Goal: Task Accomplishment & Management: Manage account settings

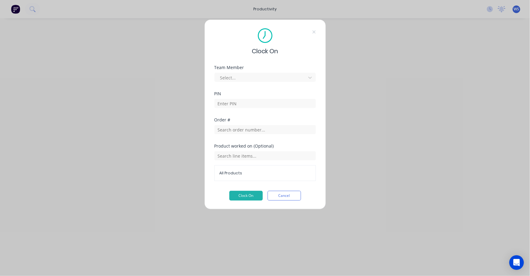
click at [219, 78] on div "Select..." at bounding box center [261, 77] width 87 height 9
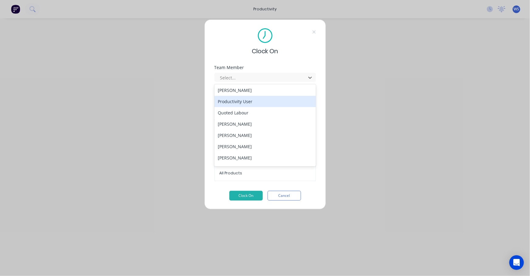
scroll to position [138, 0]
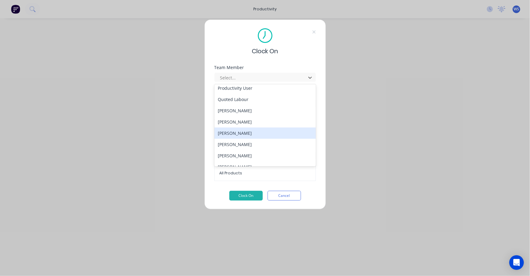
click at [249, 136] on div "[PERSON_NAME]" at bounding box center [265, 132] width 101 height 11
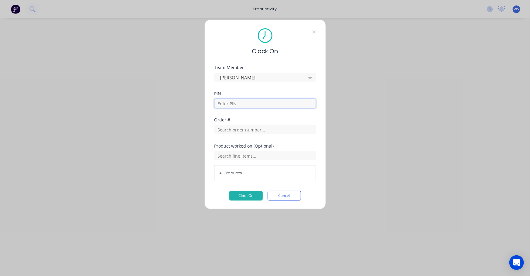
click at [238, 101] on input at bounding box center [265, 103] width 101 height 9
type input "3161"
click at [220, 125] on input "text" at bounding box center [265, 129] width 101 height 9
click at [240, 158] on input "text" at bounding box center [265, 155] width 101 height 9
click at [204, 136] on div "Clock On Team Member Ross Prothero PIN 3161 Order # Product worked on (Optional…" at bounding box center [265, 138] width 530 height 276
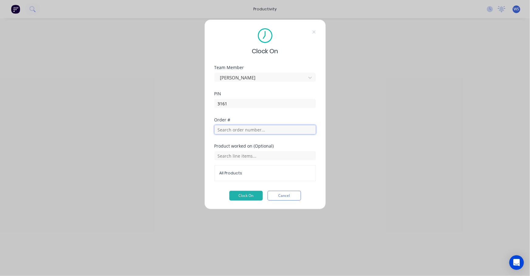
click at [225, 128] on input "text" at bounding box center [265, 129] width 101 height 9
click at [219, 155] on input "text" at bounding box center [265, 155] width 101 height 9
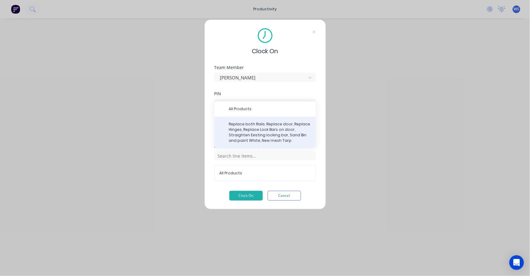
click at [231, 133] on span "Replace both Rails. Replace door, Replace Hinges, Replace Lock Bars on door, St…" at bounding box center [270, 132] width 82 height 22
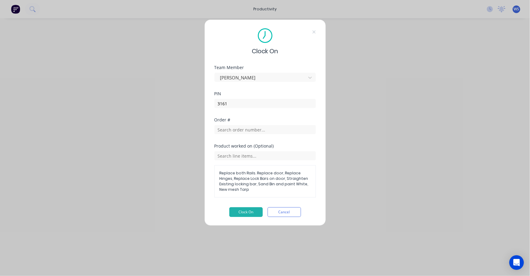
click at [235, 183] on span "Replace both Rails. Replace door, Replace Hinges, Replace Lock Bars on door, St…" at bounding box center [265, 181] width 91 height 22
drag, startPoint x: 223, startPoint y: 175, endPoint x: 234, endPoint y: 180, distance: 12.4
click at [234, 180] on span "Replace both Rails. Replace door, Replace Hinges, Replace Lock Bars on door, St…" at bounding box center [265, 181] width 91 height 22
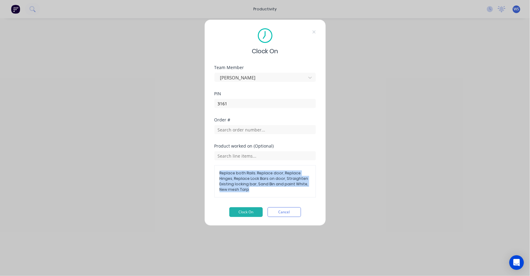
drag, startPoint x: 234, startPoint y: 180, endPoint x: 237, endPoint y: 194, distance: 14.8
click at [237, 194] on div "Replace both Rails. Replace door, Replace Hinges, Replace Lock Bars on door, St…" at bounding box center [265, 181] width 101 height 32
drag, startPoint x: 237, startPoint y: 194, endPoint x: 212, endPoint y: 174, distance: 32.4
click at [212, 174] on div "Clock On Team Member Ross Prothero PIN 3161 Order # Product worked on (Optional…" at bounding box center [265, 122] width 122 height 206
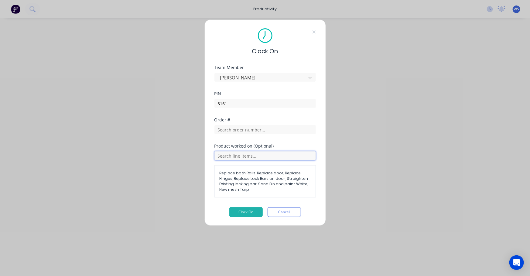
click at [219, 154] on input "text" at bounding box center [265, 155] width 101 height 9
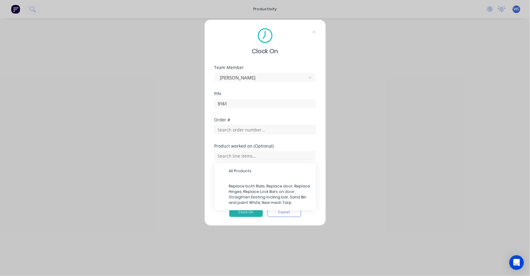
click at [240, 133] on div "Order #" at bounding box center [265, 131] width 101 height 26
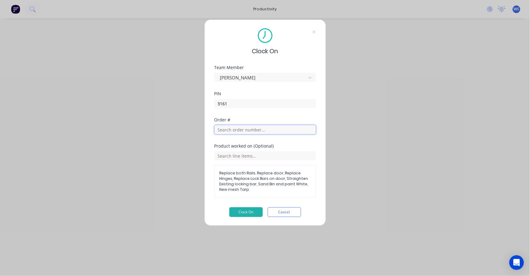
click at [240, 126] on input "text" at bounding box center [265, 129] width 101 height 9
type input "16"
click at [11, 12] on div "Clock On Team Member Ross Prothero PIN 3161 Order # 16 Product worked on (Optio…" at bounding box center [265, 138] width 530 height 276
click at [18, 11] on div "Clock On Team Member Ross Prothero PIN 3161 Order # 16 Product worked on (Optio…" at bounding box center [265, 138] width 530 height 276
click at [300, 212] on button "Cancel" at bounding box center [284, 212] width 33 height 10
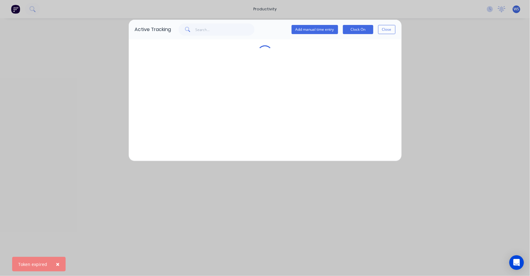
click at [16, 9] on div "Active Tracking Add manual time entry Clock On Close" at bounding box center [265, 138] width 530 height 276
click at [16, 10] on div "Active Tracking Add manual time entry Clock On Close" at bounding box center [265, 138] width 530 height 276
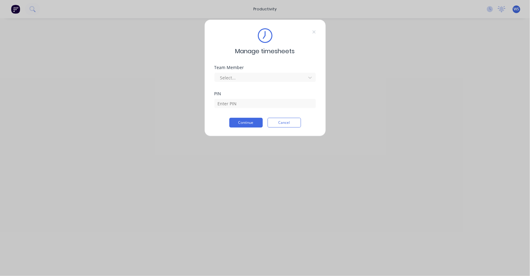
click at [486, 10] on div "Manage timesheets Team Member Select... PIN Continue Cancel" at bounding box center [265, 138] width 530 height 276
click at [487, 11] on div "Manage timesheets Team Member Select... PIN Continue Cancel" at bounding box center [265, 138] width 530 height 276
click at [490, 10] on div "Manage timesheets Team Member Select... PIN Continue Cancel" at bounding box center [265, 138] width 530 height 276
click at [247, 76] on div at bounding box center [261, 78] width 83 height 8
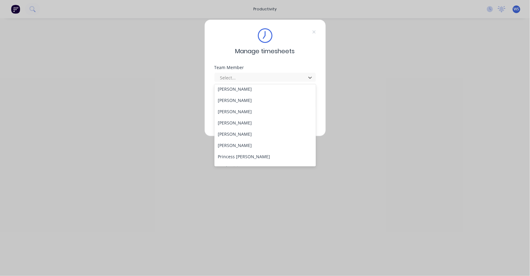
scroll to position [83, 0]
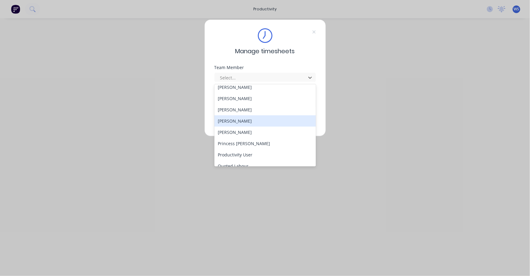
click at [245, 125] on div "[PERSON_NAME]" at bounding box center [265, 120] width 101 height 11
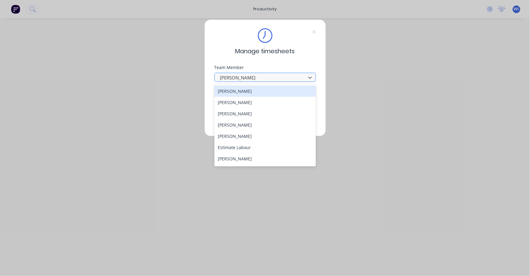
click at [246, 78] on div at bounding box center [261, 78] width 83 height 8
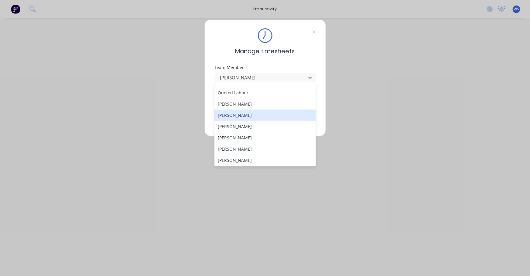
scroll to position [166, 0]
click at [248, 119] on div "[PERSON_NAME]" at bounding box center [265, 116] width 101 height 11
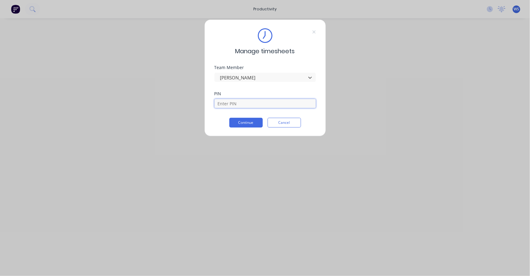
click at [232, 105] on input at bounding box center [265, 103] width 101 height 9
type input "3161"
click at [240, 124] on button "Continue" at bounding box center [245, 123] width 33 height 10
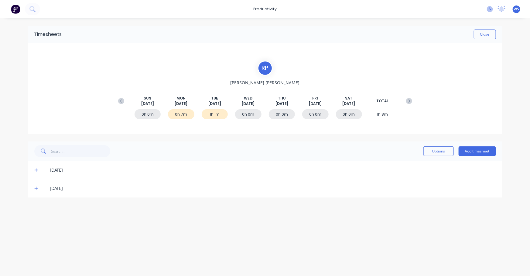
click at [488, 11] on icon at bounding box center [490, 9] width 6 height 6
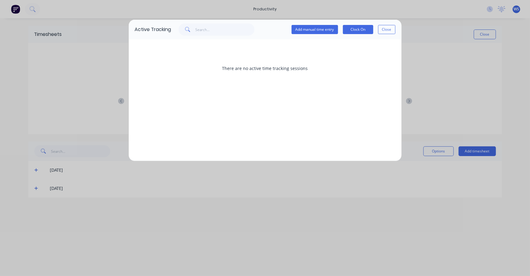
click at [395, 30] on div "Active Tracking Add manual time entry Clock On Close" at bounding box center [265, 29] width 273 height 19
click at [393, 31] on button "Close" at bounding box center [386, 29] width 17 height 9
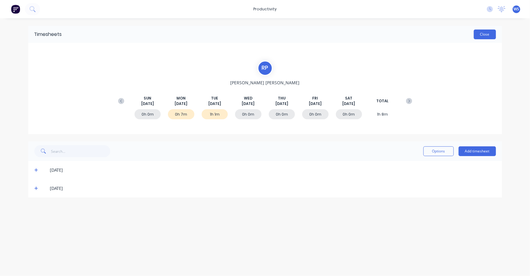
click at [487, 34] on button "Close" at bounding box center [485, 34] width 22 height 10
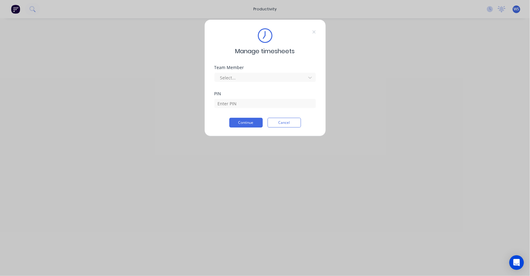
drag, startPoint x: 1, startPoint y: 0, endPoint x: 102, endPoint y: 11, distance: 102.4
click at [102, 11] on div "Manage timesheets Team Member Select... PIN Continue Cancel" at bounding box center [265, 138] width 530 height 276
click at [15, 10] on div "Manage timesheets Team Member Select... PIN Continue Cancel" at bounding box center [265, 138] width 530 height 276
click at [490, 10] on div "Manage timesheets Team Member Select... PIN Continue Cancel" at bounding box center [265, 138] width 530 height 276
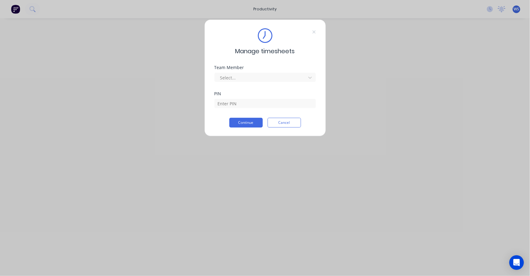
click at [490, 9] on div "Manage timesheets Team Member Select... PIN Continue Cancel" at bounding box center [265, 138] width 530 height 276
click at [278, 120] on button "Cancel" at bounding box center [284, 123] width 33 height 10
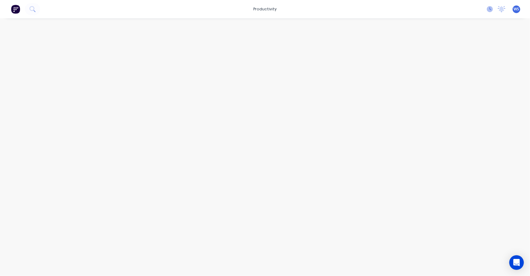
click at [492, 9] on icon at bounding box center [490, 9] width 6 height 6
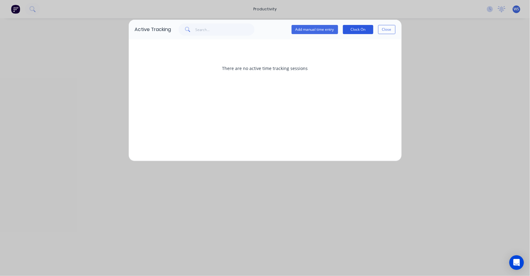
click at [365, 30] on button "Clock On" at bounding box center [358, 29] width 30 height 9
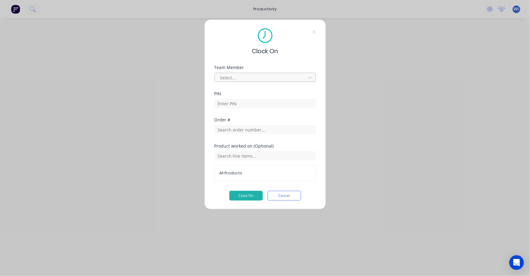
click at [227, 74] on div at bounding box center [261, 78] width 83 height 8
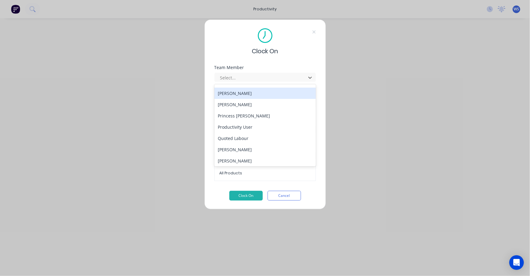
scroll to position [138, 0]
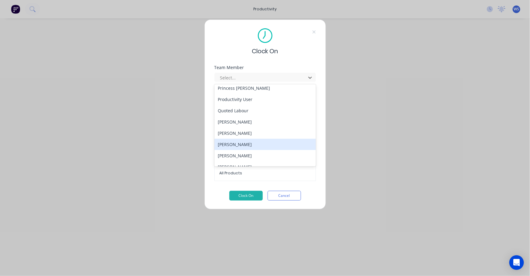
click at [236, 141] on div "[PERSON_NAME]" at bounding box center [265, 144] width 101 height 11
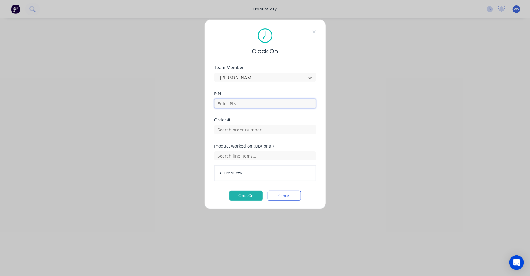
click at [235, 106] on input at bounding box center [265, 103] width 101 height 9
type input "3161"
click at [222, 130] on input "text" at bounding box center [265, 129] width 101 height 9
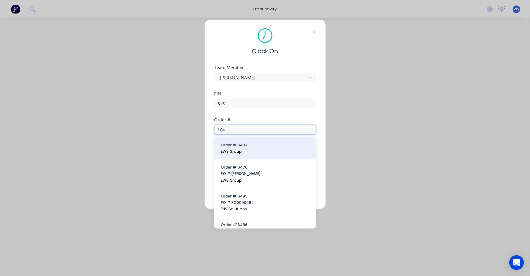
type input "164"
click at [232, 148] on button "Order # 16487 EWS Group" at bounding box center [265, 148] width 92 height 12
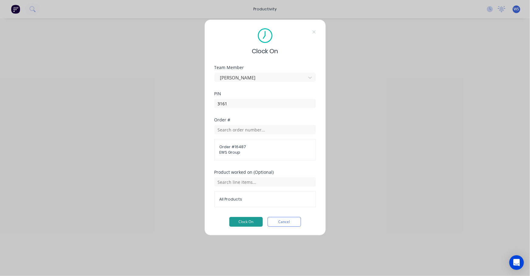
click at [239, 220] on button "Clock On" at bounding box center [245, 222] width 33 height 10
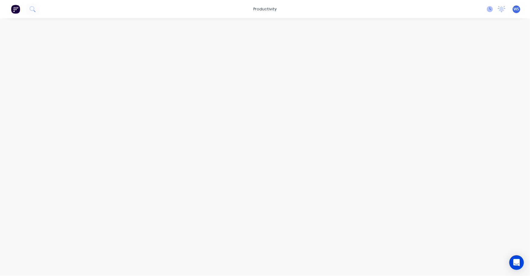
click at [492, 10] on icon at bounding box center [490, 9] width 6 height 6
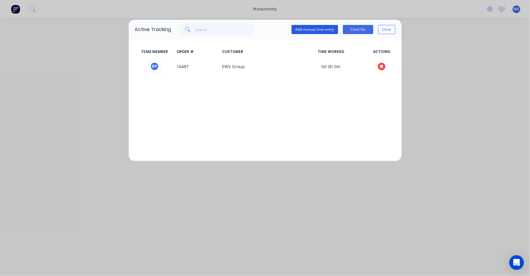
click at [307, 33] on button "Add manual time entry" at bounding box center [315, 29] width 46 height 9
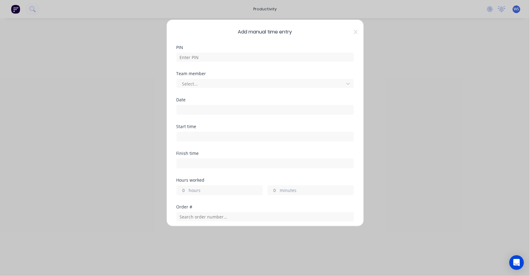
click at [187, 108] on input at bounding box center [265, 109] width 177 height 9
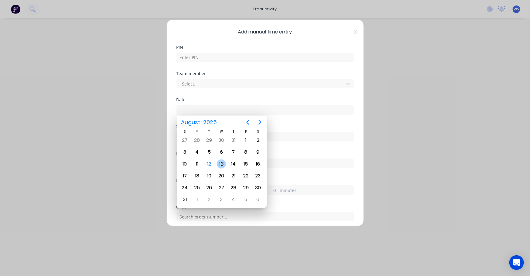
click at [219, 161] on div "13" at bounding box center [221, 163] width 9 height 9
type input "[DATE]"
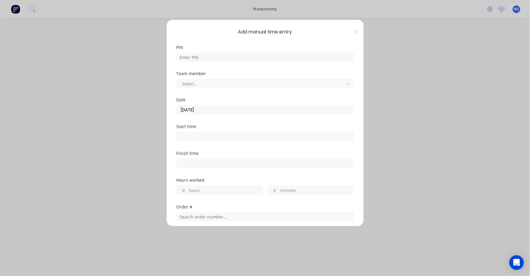
click at [198, 136] on input at bounding box center [265, 136] width 177 height 9
type input "04:16 PM"
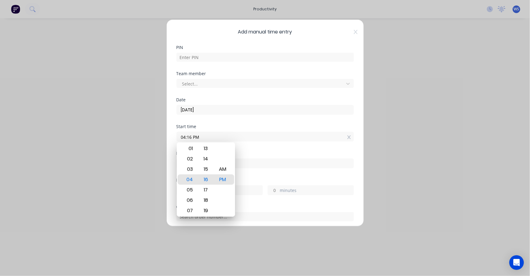
click at [253, 179] on div "Hours worked" at bounding box center [265, 180] width 177 height 4
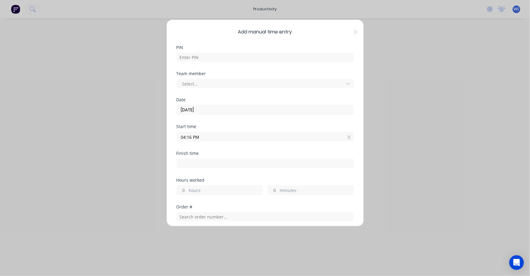
click at [231, 163] on input at bounding box center [265, 163] width 177 height 9
type input "04:16 PM"
type input "0"
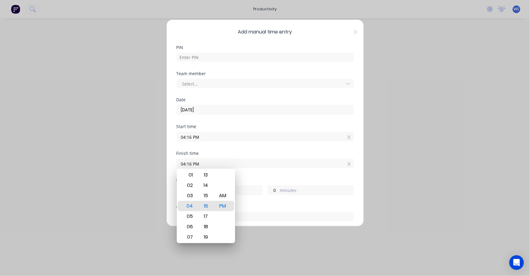
click at [246, 200] on div "Hours worked 0 hours 0 minutes" at bounding box center [265, 191] width 177 height 27
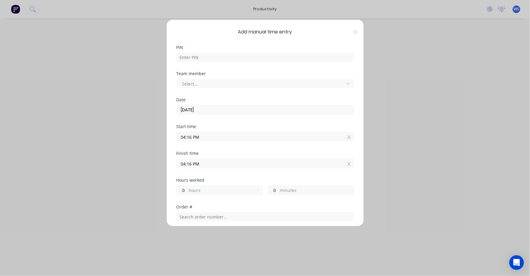
click at [204, 165] on input "04:16 PM" at bounding box center [265, 163] width 177 height 9
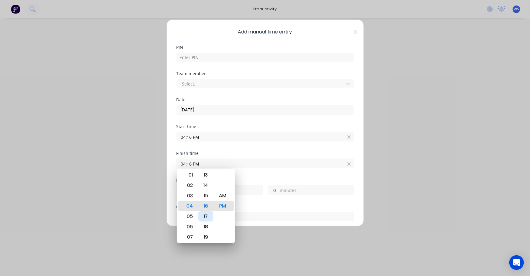
click at [205, 215] on div "17" at bounding box center [205, 216] width 15 height 10
type input "04:17 PM"
type input "1"
click at [247, 183] on div "Hours worked 0 hours 1 minutes" at bounding box center [265, 186] width 177 height 17
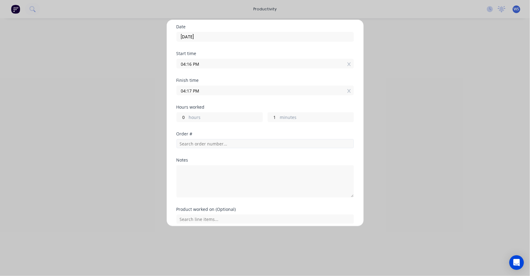
scroll to position [83, 0]
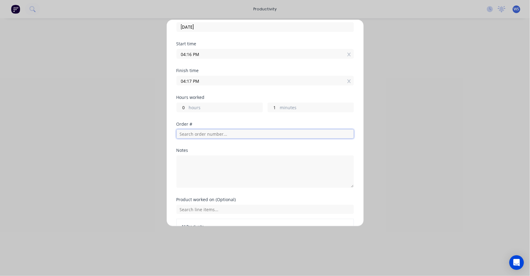
click at [201, 134] on input "text" at bounding box center [265, 133] width 177 height 9
click at [313, 152] on div "Notes" at bounding box center [265, 168] width 177 height 40
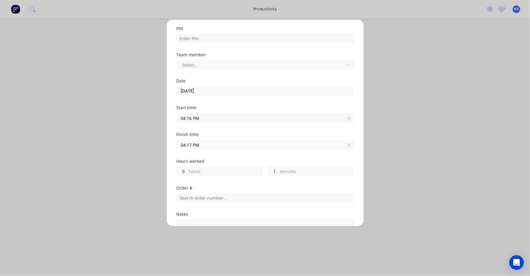
scroll to position [0, 0]
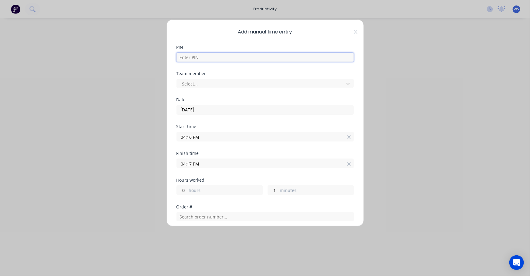
click at [211, 60] on input at bounding box center [265, 57] width 177 height 9
click at [207, 81] on div "Select..." at bounding box center [265, 82] width 177 height 11
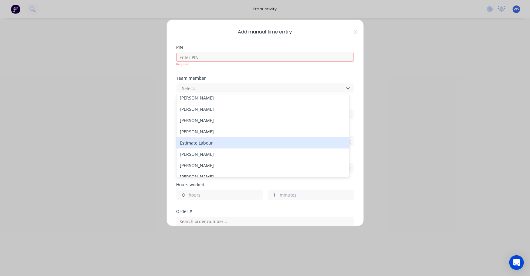
scroll to position [27, 0]
click at [208, 145] on div "[PERSON_NAME]" at bounding box center [263, 141] width 173 height 11
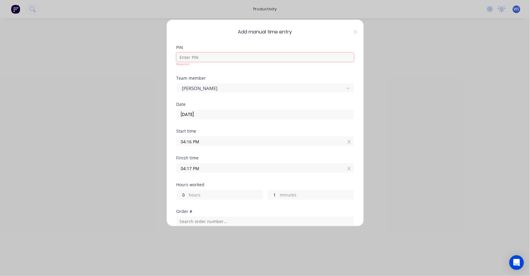
click at [207, 59] on input at bounding box center [265, 57] width 177 height 9
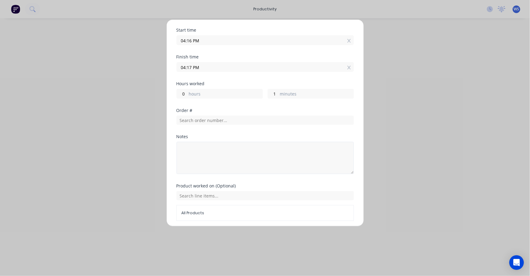
scroll to position [123, 0]
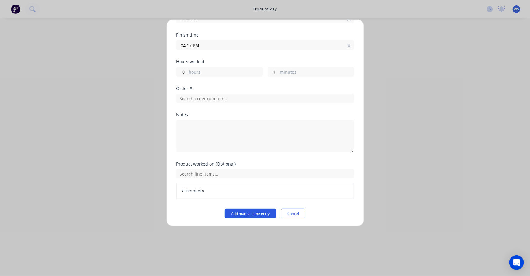
type input "1663"
click at [244, 212] on button "Add manual time entry" at bounding box center [250, 213] width 51 height 10
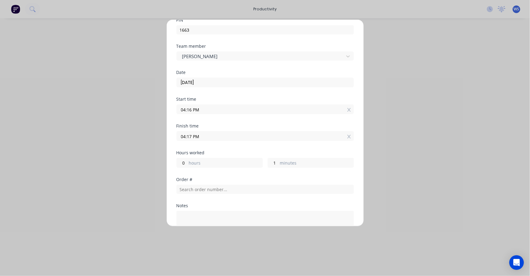
scroll to position [55, 0]
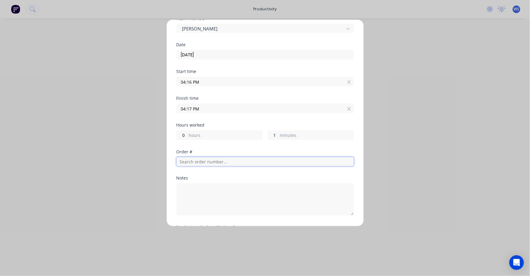
click at [197, 161] on input "text" at bounding box center [265, 161] width 177 height 9
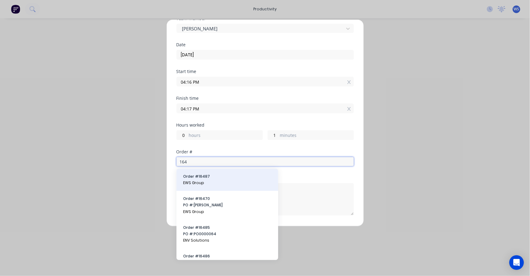
type input "164"
click at [201, 183] on span "EWS Group" at bounding box center [227, 182] width 88 height 5
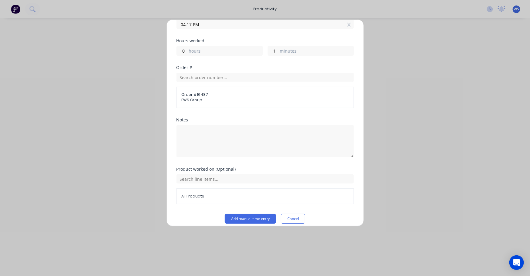
scroll to position [144, 0]
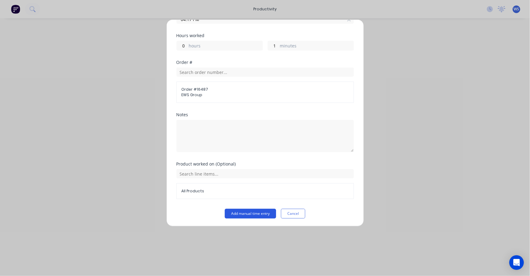
click at [241, 210] on button "Add manual time entry" at bounding box center [250, 213] width 51 height 10
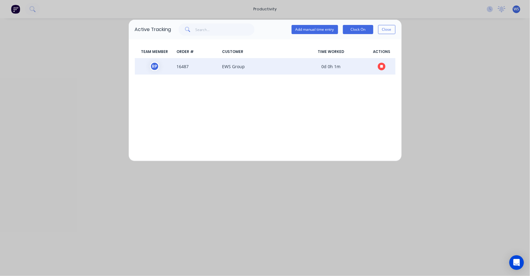
click at [383, 66] on icon "button" at bounding box center [381, 66] width 3 height 3
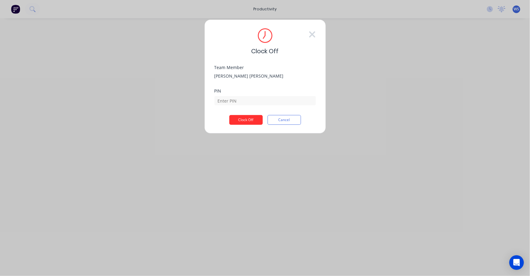
click at [239, 120] on button "Clock Off" at bounding box center [245, 120] width 33 height 10
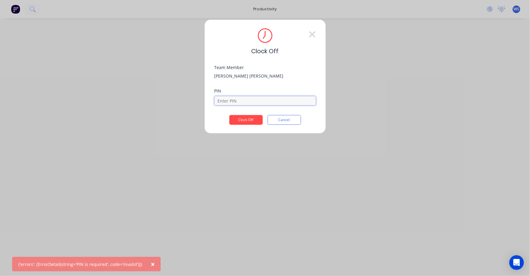
click at [225, 101] on input at bounding box center [265, 100] width 101 height 9
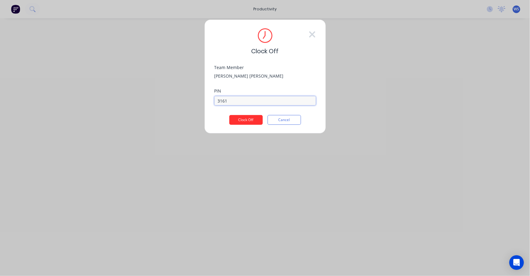
type input "3161"
click at [236, 119] on button "Clock Off" at bounding box center [245, 120] width 33 height 10
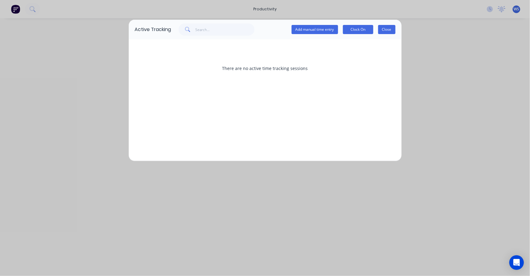
click at [380, 30] on button "Close" at bounding box center [386, 29] width 17 height 9
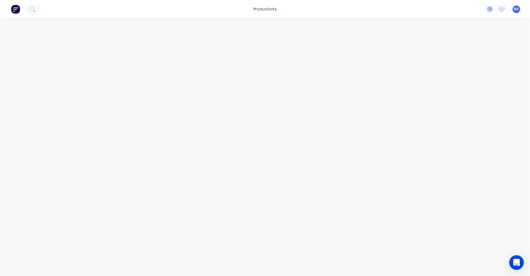
click at [490, 12] on icon at bounding box center [490, 9] width 6 height 6
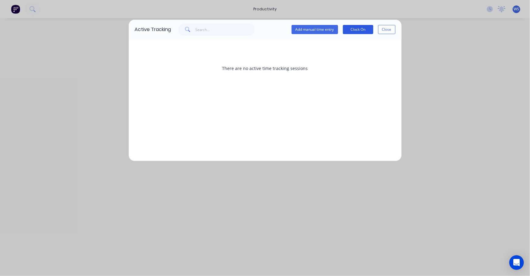
click at [359, 29] on button "Clock On" at bounding box center [358, 29] width 30 height 9
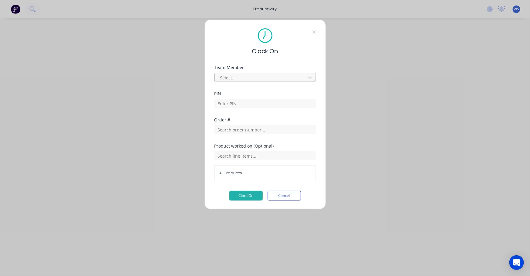
click at [217, 78] on div "Select..." at bounding box center [265, 77] width 101 height 9
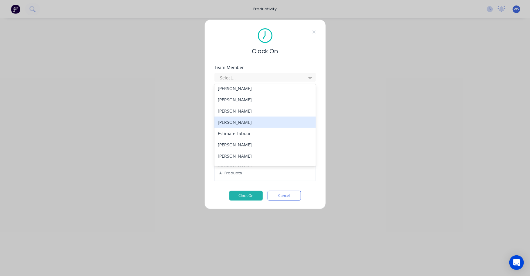
scroll to position [27, 0]
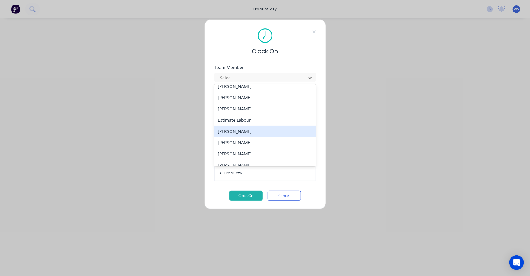
click at [233, 130] on div "[PERSON_NAME]" at bounding box center [265, 130] width 101 height 11
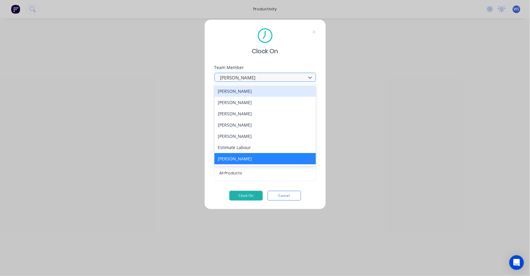
click at [296, 76] on div at bounding box center [261, 78] width 83 height 8
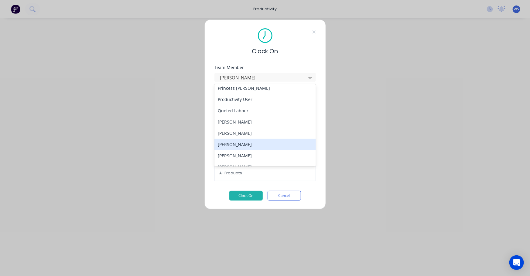
scroll to position [166, 0]
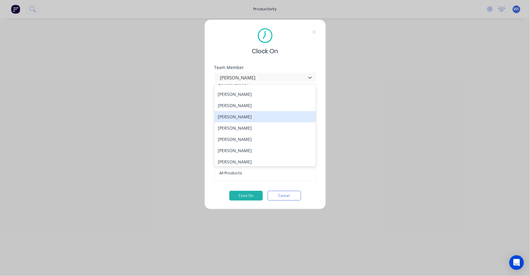
click at [237, 118] on div "[PERSON_NAME]" at bounding box center [265, 116] width 101 height 11
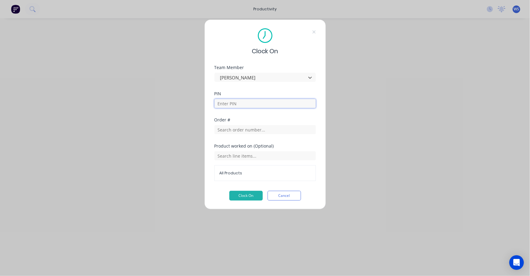
click at [234, 104] on input at bounding box center [265, 103] width 101 height 9
type input "3161"
click at [242, 131] on input "text" at bounding box center [265, 129] width 101 height 9
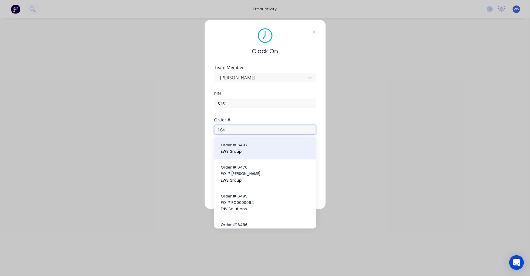
type input "164"
click at [235, 145] on span "Order # 16487" at bounding box center [265, 144] width 88 height 5
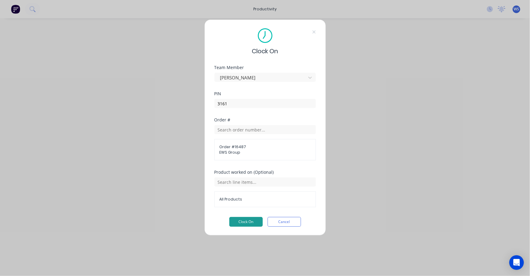
click at [242, 220] on button "Clock On" at bounding box center [245, 222] width 33 height 10
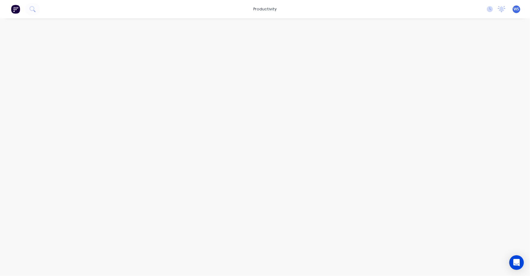
click at [485, 8] on div "No new notifications Mark all as read You have no notifications WS KSL Equipmen…" at bounding box center [506, 9] width 48 height 9
click at [487, 9] on icon at bounding box center [490, 9] width 6 height 6
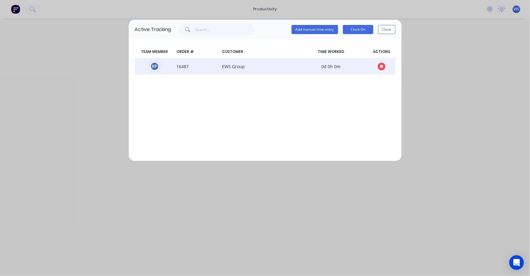
click at [223, 67] on span "EWS Group" at bounding box center [257, 66] width 74 height 9
click at [231, 67] on span "EWS Group" at bounding box center [257, 66] width 74 height 9
click at [201, 67] on span "16487" at bounding box center [197, 66] width 46 height 9
click at [180, 67] on span "16487" at bounding box center [197, 66] width 46 height 9
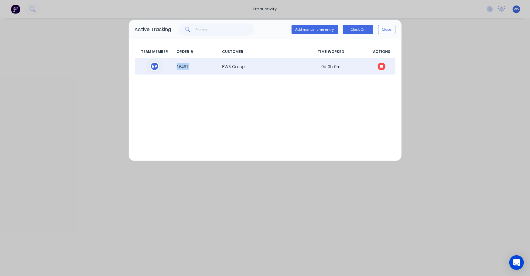
click at [181, 67] on span "16487" at bounding box center [197, 66] width 46 height 9
drag, startPoint x: 181, startPoint y: 67, endPoint x: 249, endPoint y: 72, distance: 68.2
click at [248, 72] on div "R P 16487 EWS Group 0d 0h 0m" at bounding box center [265, 66] width 261 height 16
click at [248, 67] on span "EWS Group" at bounding box center [257, 66] width 74 height 9
click at [305, 67] on span "0d 0h 0m" at bounding box center [331, 66] width 74 height 9
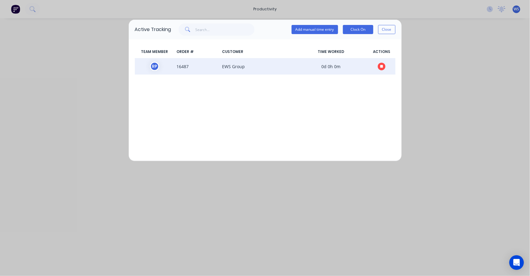
click at [322, 66] on span "0d 0h 0m" at bounding box center [331, 66] width 74 height 9
click at [332, 67] on span "0d 0h 0m" at bounding box center [331, 66] width 74 height 9
click at [270, 72] on div "R P 16487 EWS Group 0d 0h 0m" at bounding box center [265, 66] width 261 height 16
click at [236, 70] on span "EWS Group" at bounding box center [257, 66] width 74 height 9
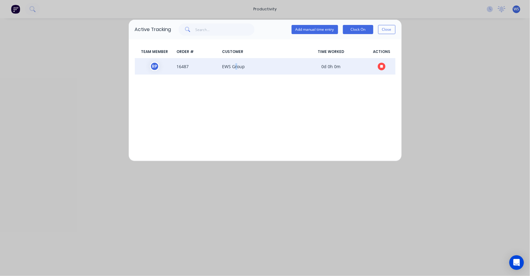
click at [235, 70] on span "EWS Group" at bounding box center [257, 66] width 74 height 9
drag, startPoint x: 235, startPoint y: 70, endPoint x: 221, endPoint y: 70, distance: 14.3
click at [221, 70] on span "EWS Group" at bounding box center [257, 66] width 74 height 9
click at [210, 70] on span "16487" at bounding box center [197, 66] width 46 height 9
click at [176, 67] on span "16487" at bounding box center [197, 66] width 46 height 9
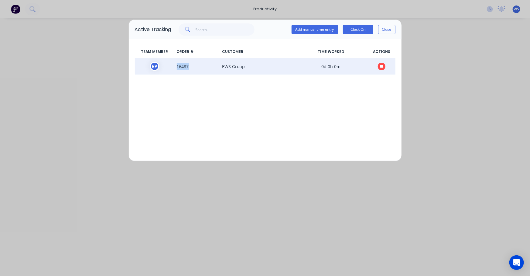
click at [176, 67] on span "16487" at bounding box center [197, 66] width 46 height 9
drag, startPoint x: 176, startPoint y: 67, endPoint x: 191, endPoint y: 66, distance: 14.9
click at [191, 66] on span "16487" at bounding box center [197, 66] width 46 height 9
click at [383, 67] on icon "button" at bounding box center [381, 66] width 3 height 3
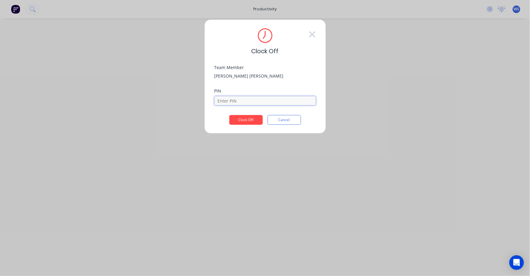
click at [240, 102] on input at bounding box center [265, 100] width 101 height 9
type input "3161"
click at [251, 121] on button "Clock Off" at bounding box center [245, 120] width 33 height 10
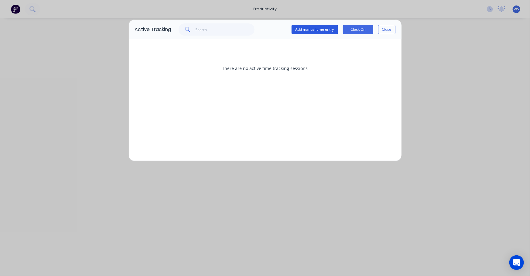
click at [313, 27] on button "Add manual time entry" at bounding box center [315, 29] width 46 height 9
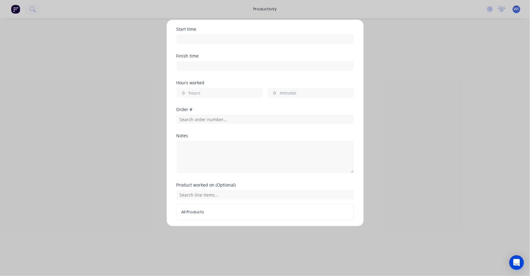
scroll to position [119, 0]
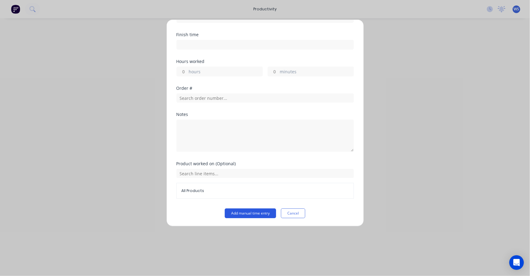
click at [246, 209] on button "Add manual time entry" at bounding box center [250, 213] width 51 height 10
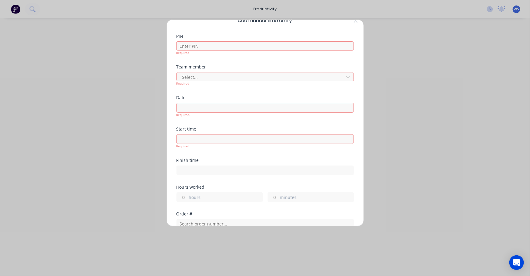
scroll to position [0, 0]
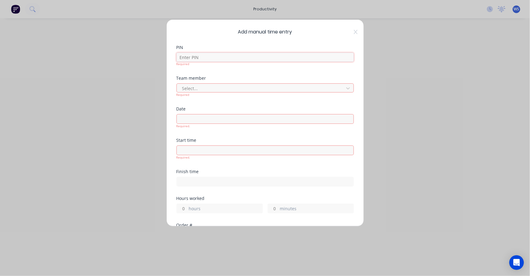
click at [207, 60] on input at bounding box center [265, 57] width 177 height 9
type input "3161"
click at [204, 87] on div at bounding box center [261, 88] width 159 height 8
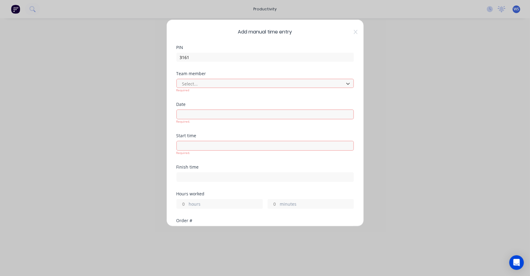
scroll to position [138, 0]
click at [190, 113] on input at bounding box center [265, 114] width 177 height 9
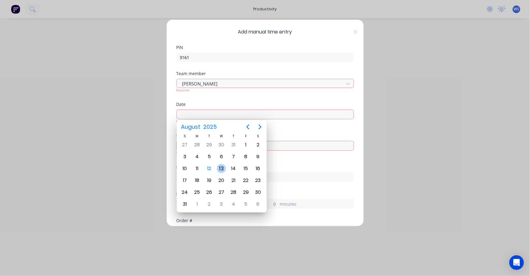
click at [224, 167] on div "13" at bounding box center [221, 168] width 9 height 9
type input "[DATE]"
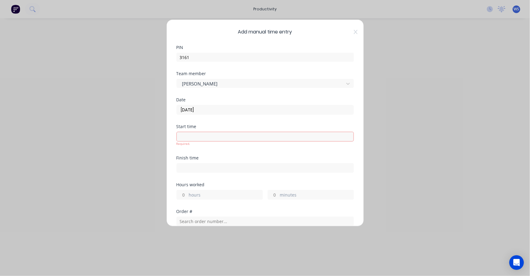
click at [187, 137] on input at bounding box center [265, 136] width 177 height 9
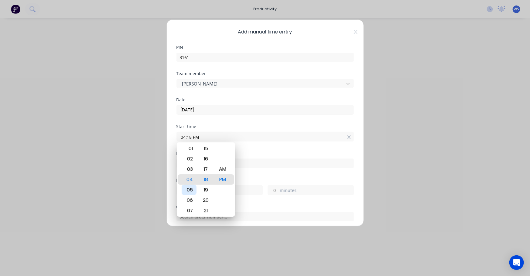
click at [193, 187] on div "05" at bounding box center [189, 189] width 15 height 10
click at [203, 138] on input "05:18 PM" at bounding box center [265, 136] width 177 height 9
click at [224, 164] on div "AM" at bounding box center [222, 169] width 15 height 10
type input "05:18 AM"
click at [262, 159] on input at bounding box center [265, 163] width 177 height 9
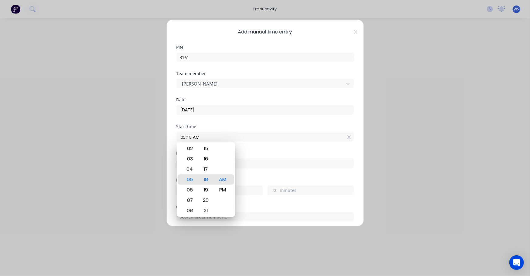
type input "04:18 PM"
type input "11"
type input "0"
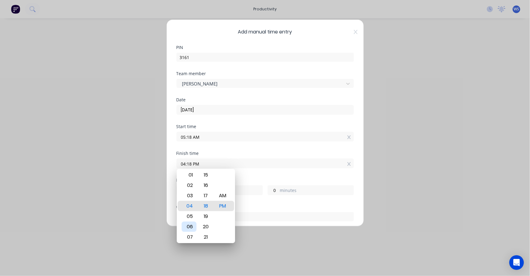
click at [191, 222] on div "06" at bounding box center [189, 226] width 15 height 10
type input "06:18 PM"
type input "13"
click at [225, 195] on div "AM" at bounding box center [222, 195] width 15 height 10
type input "06:18 AM"
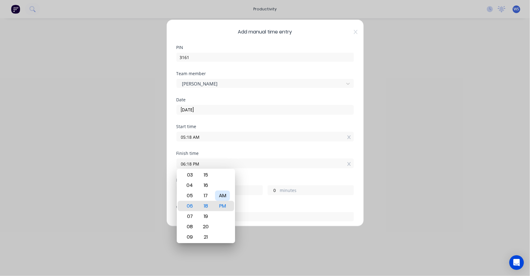
type input "1"
click at [259, 175] on div "Finish time 06:18 AM" at bounding box center [265, 164] width 177 height 27
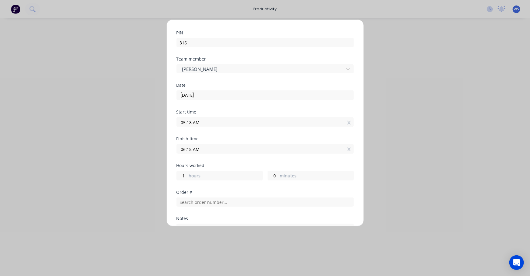
scroll to position [27, 0]
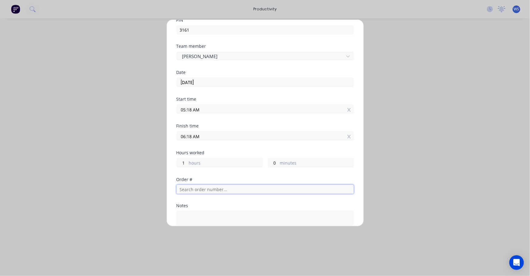
click at [183, 188] on input "text" at bounding box center [265, 188] width 177 height 9
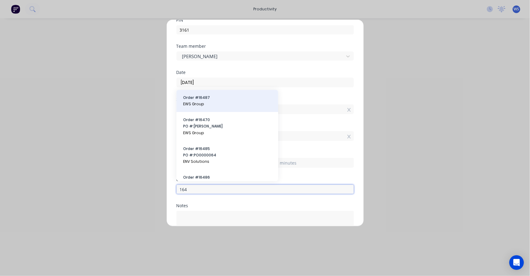
type input "164"
click at [201, 103] on span "EWS Group" at bounding box center [227, 103] width 88 height 5
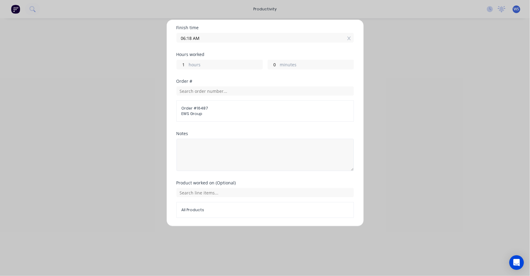
scroll to position [138, 0]
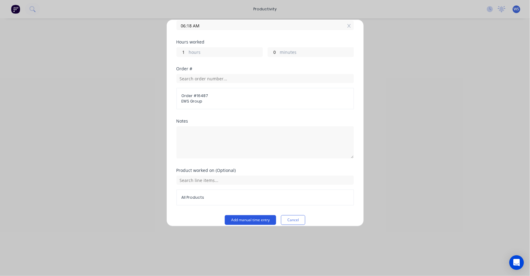
click at [230, 218] on button "Add manual time entry" at bounding box center [250, 220] width 51 height 10
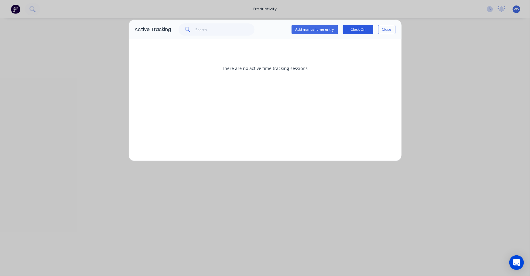
click at [355, 31] on button "Clock On" at bounding box center [358, 29] width 30 height 9
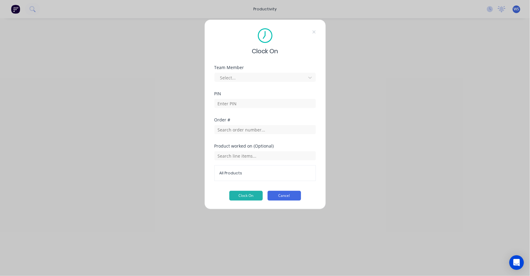
click at [272, 197] on button "Cancel" at bounding box center [284, 196] width 33 height 10
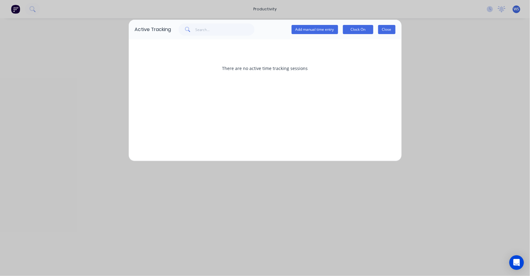
click at [388, 30] on button "Close" at bounding box center [386, 29] width 17 height 9
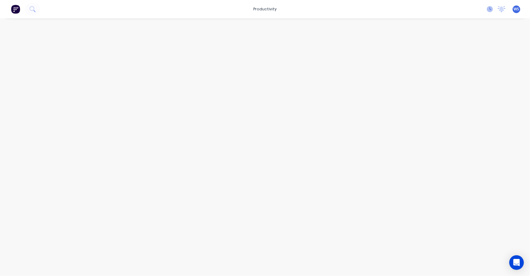
click at [489, 10] on icon at bounding box center [490, 9] width 6 height 6
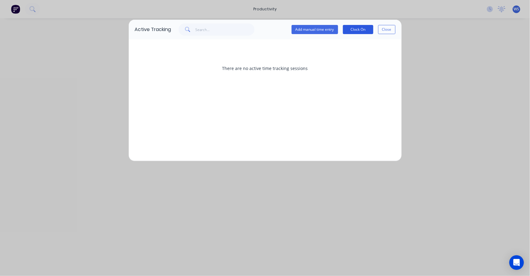
click at [352, 30] on button "Clock On" at bounding box center [358, 29] width 30 height 9
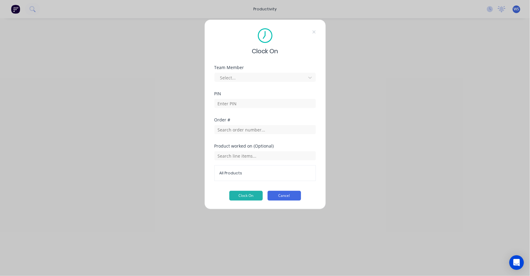
click at [273, 194] on button "Cancel" at bounding box center [284, 196] width 33 height 10
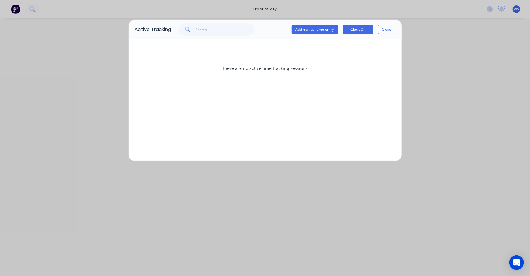
click at [282, 177] on div "Active Tracking Add manual time entry Clock On Close There are no active time t…" at bounding box center [265, 138] width 530 height 276
